Goal: Information Seeking & Learning: Learn about a topic

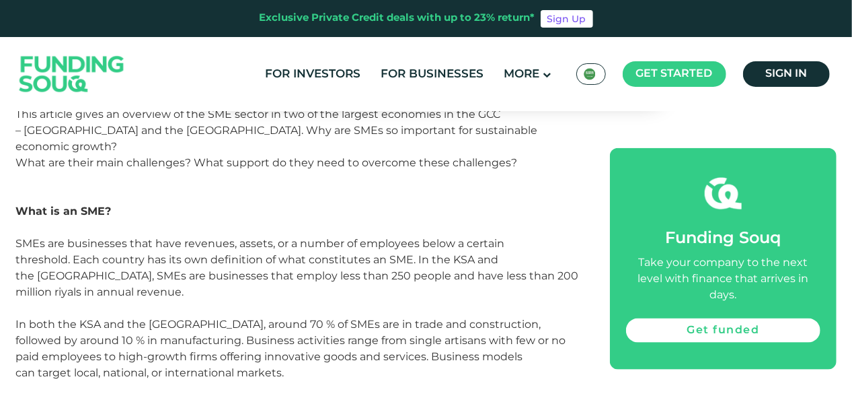
click at [246, 316] on div "In both the KSA and the [GEOGRAPHIC_DATA], around 70 % of SMEs are in trade and…" at bounding box center [298, 348] width 564 height 65
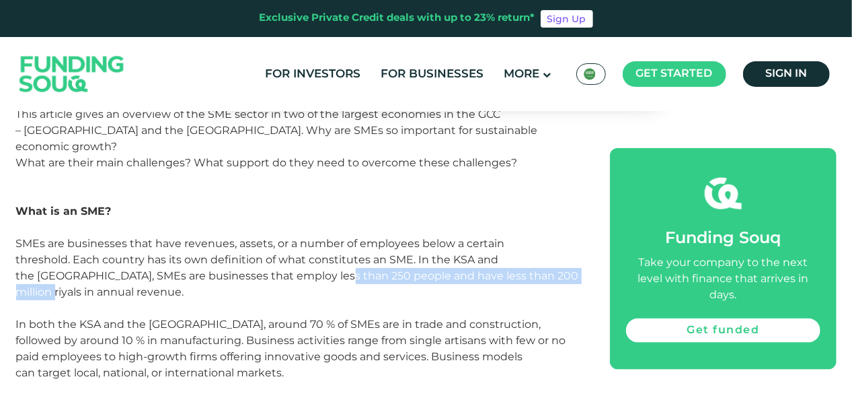
drag, startPoint x: 299, startPoint y: 213, endPoint x: 516, endPoint y: 214, distance: 217.3
click at [516, 252] on div "threshold. Each country has its own definition of what constitutes an SME. In t…" at bounding box center [298, 276] width 564 height 48
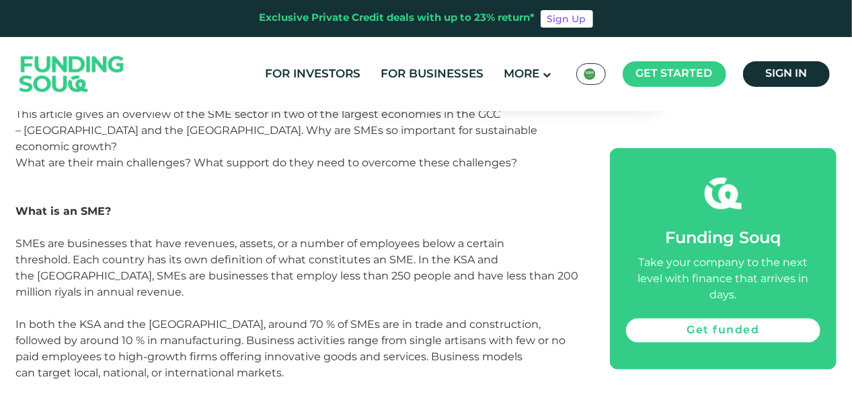
click at [311, 316] on div "In both the KSA and the [GEOGRAPHIC_DATA], around 70 % of SMEs are in trade and…" at bounding box center [298, 348] width 564 height 65
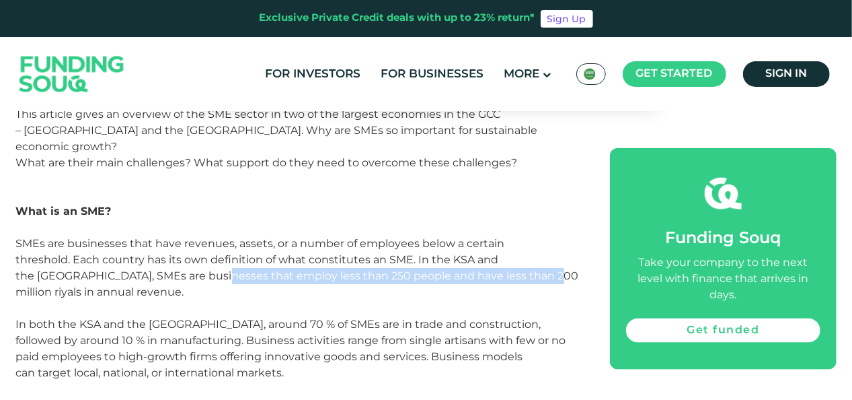
drag, startPoint x: 137, startPoint y: 221, endPoint x: 455, endPoint y: 221, distance: 318.2
click at [455, 252] on div "threshold. Each country has its own definition of what constitutes an SME. In t…" at bounding box center [298, 276] width 564 height 48
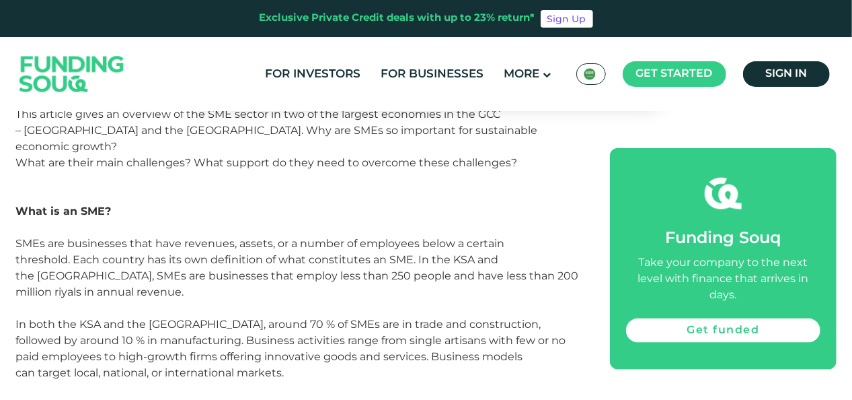
click at [168, 316] on div "In both the KSA and the [GEOGRAPHIC_DATA], around 70 % of SMEs are in trade and…" at bounding box center [298, 348] width 564 height 65
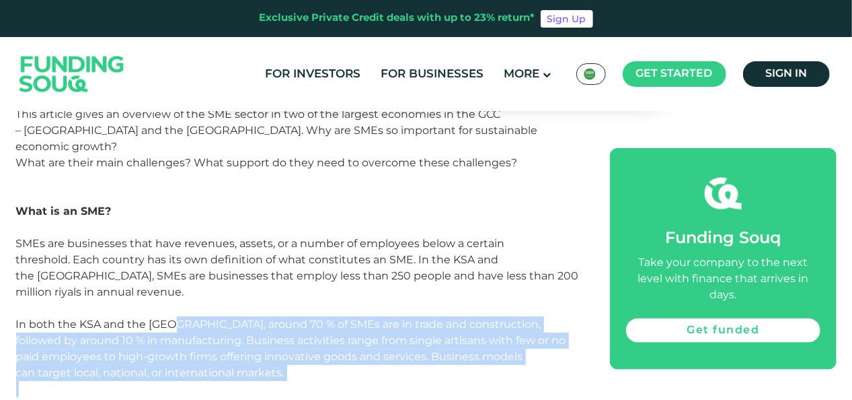
drag, startPoint x: 318, startPoint y: 250, endPoint x: 523, endPoint y: 307, distance: 212.5
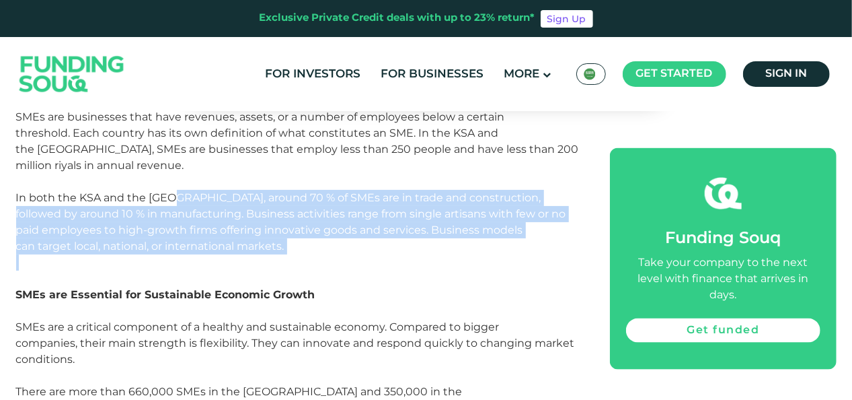
scroll to position [670, 0]
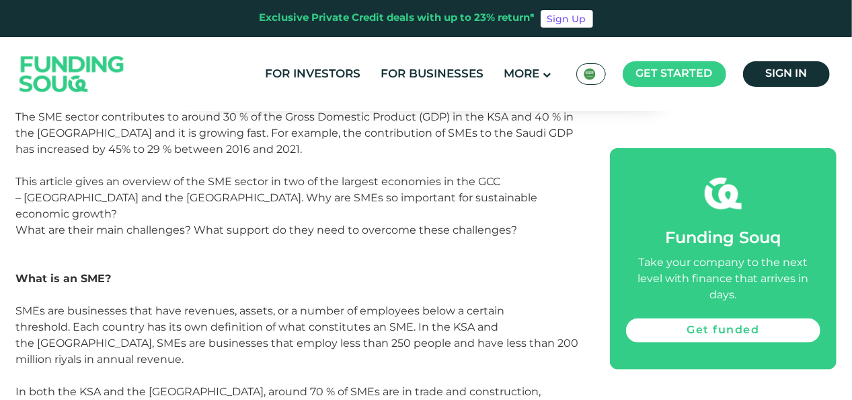
click at [226, 319] on div "threshold. Each country has its own definition of what constitutes an SME. In t…" at bounding box center [298, 343] width 564 height 48
drag, startPoint x: 214, startPoint y: 285, endPoint x: 262, endPoint y: 284, distance: 48.5
click at [262, 319] on div "threshold. Each country has its own definition of what constitutes an SME. In t…" at bounding box center [298, 343] width 564 height 48
click at [38, 34] on div "Exclusive Private Credit deals with up to 23% return* Sign Up" at bounding box center [426, 18] width 852 height 37
